Goal: Check status: Check status

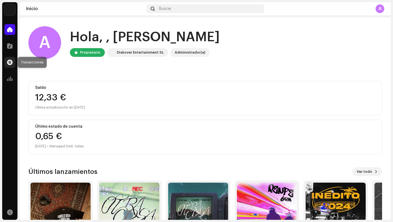
click at [9, 62] on span at bounding box center [9, 62] width 5 height 4
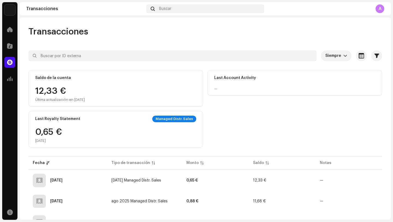
click at [100, 107] on div "Saldo de la cuenta 12,33 € Última actualización en [DATE] Last Account Activity…" at bounding box center [205, 108] width 354 height 77
click at [71, 98] on div "Última actualización en [DATE]" at bounding box center [60, 99] width 50 height 4
click at [172, 119] on div "Managed Distr. Sales" at bounding box center [174, 118] width 44 height 7
click at [10, 27] on span at bounding box center [9, 29] width 5 height 4
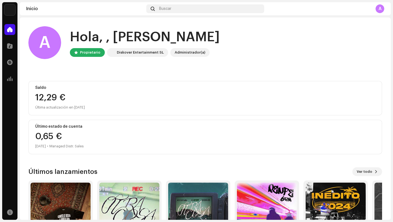
click at [86, 102] on div "12,29 € Última actualización en [DATE]" at bounding box center [205, 101] width 340 height 17
click at [52, 101] on div "12,33 €" at bounding box center [205, 97] width 340 height 9
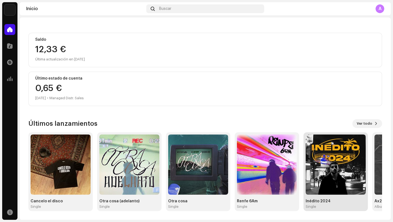
click at [311, 148] on img at bounding box center [336, 164] width 60 height 60
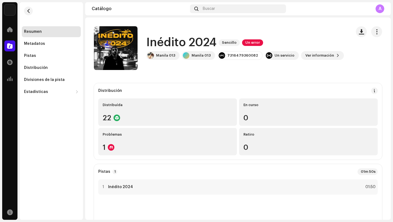
click at [157, 221] on div "Manila 013 Inicio Catálogo Transacciones Estadísticas Recursos Resumen Metadato…" at bounding box center [196, 111] width 393 height 222
